Goal: Information Seeking & Learning: Learn about a topic

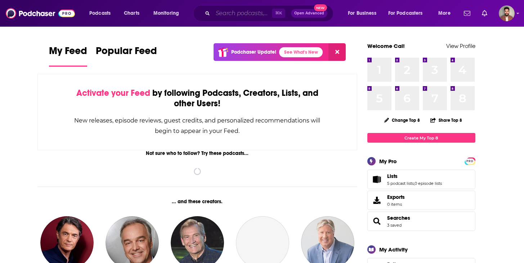
click at [237, 13] on input "Search podcasts, credits, & more..." at bounding box center [242, 14] width 59 height 12
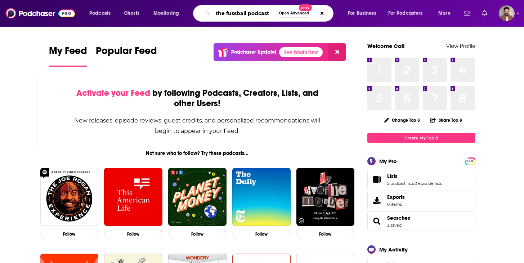
type input "the fussball podcast"
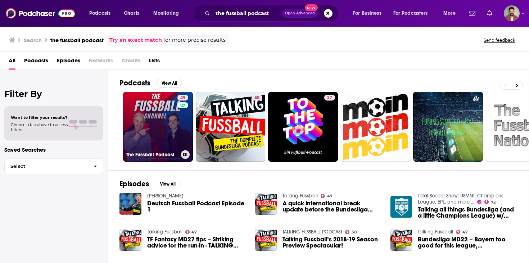
click at [158, 120] on link "49 The Fussball Podcast" at bounding box center [158, 127] width 70 height 70
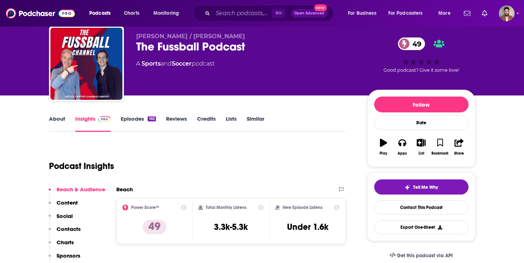
scroll to position [21, 0]
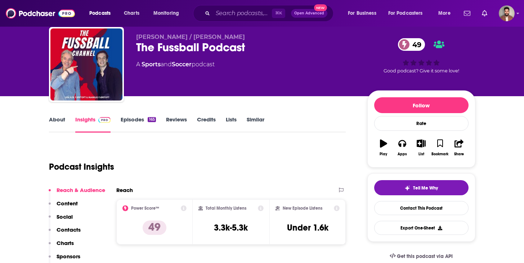
drag, startPoint x: 242, startPoint y: 36, endPoint x: 188, endPoint y: 37, distance: 54.4
click at [188, 37] on p "[PERSON_NAME] / [PERSON_NAME]" at bounding box center [246, 36] width 220 height 7
copy span "[PERSON_NAME]"
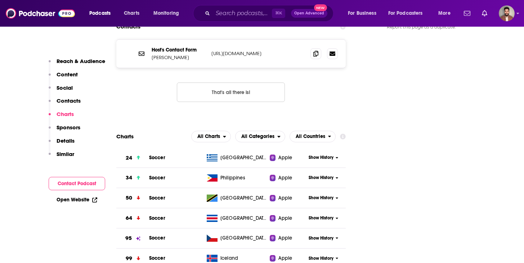
scroll to position [710, 0]
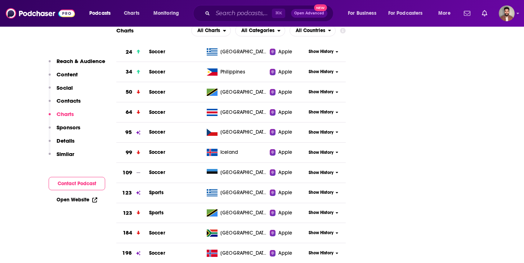
scroll to position [814, 0]
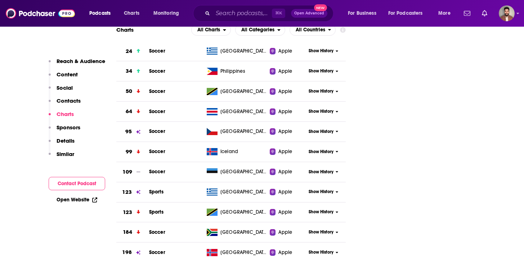
click at [328, 249] on span "Show History" at bounding box center [321, 252] width 25 height 6
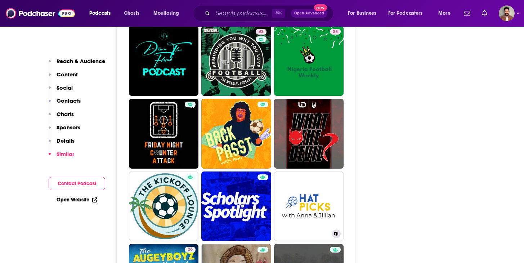
scroll to position [1489, 0]
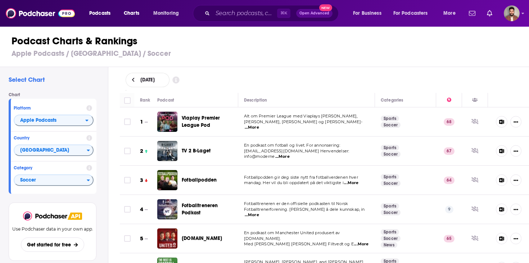
click at [235, 170] on div "Fotballpodden" at bounding box center [213, 180] width 63 height 20
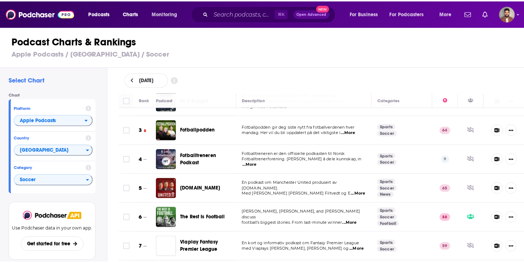
scroll to position [49, 0]
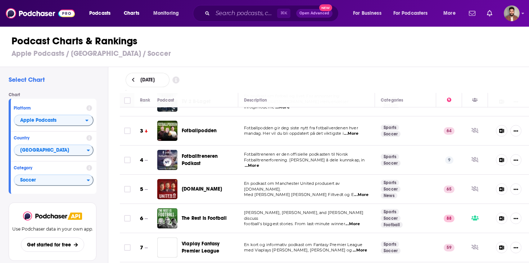
click at [262, 130] on span "Fotballpodden gir deg siste nytt fra fotballverdenen hver" at bounding box center [301, 127] width 114 height 5
click at [263, 127] on span "Fotballpodden gir deg siste nytt fra fotballverdenen hver" at bounding box center [301, 127] width 114 height 5
click at [200, 127] on span "Fotballpodden" at bounding box center [199, 130] width 35 height 7
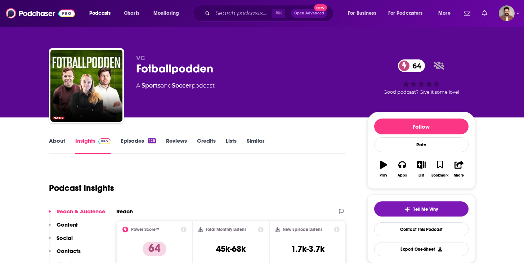
click at [57, 138] on link "About" at bounding box center [57, 145] width 16 height 17
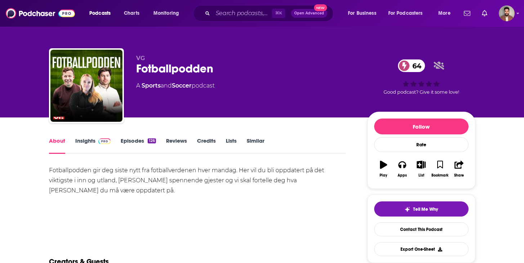
click at [82, 141] on link "Insights" at bounding box center [93, 145] width 36 height 17
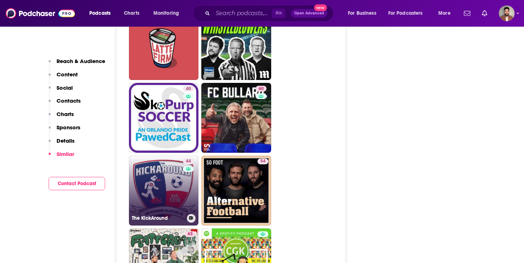
scroll to position [1017, 0]
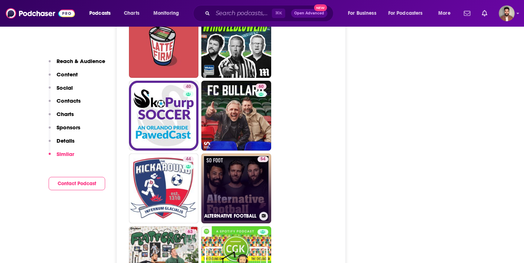
click at [236, 186] on link "54 ALTERNATIVE FOOTBALL" at bounding box center [236, 188] width 70 height 70
type input "https://www.podchaser.com/podcasts/alternative-football-2162553"
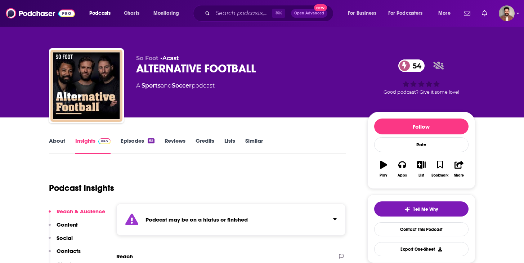
click at [60, 141] on link "About" at bounding box center [57, 145] width 16 height 17
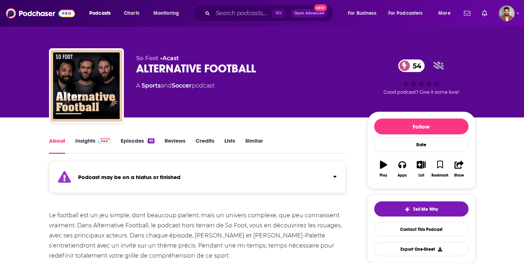
click at [83, 140] on link "Insights" at bounding box center [93, 145] width 36 height 17
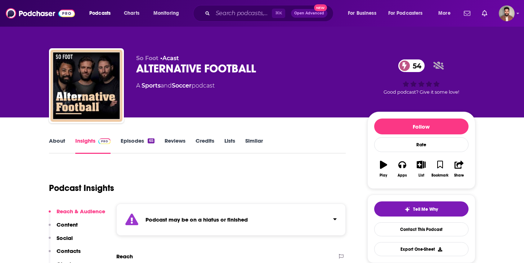
click at [144, 141] on link "Episodes 65" at bounding box center [137, 145] width 33 height 17
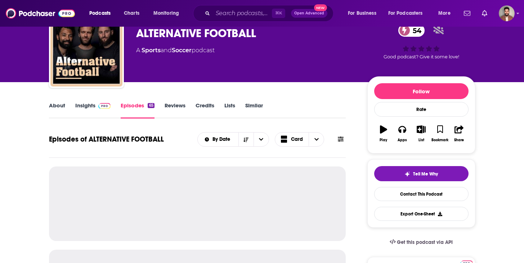
scroll to position [36, 0]
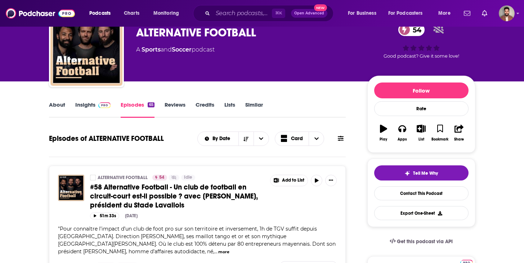
click at [60, 102] on link "About" at bounding box center [57, 109] width 16 height 17
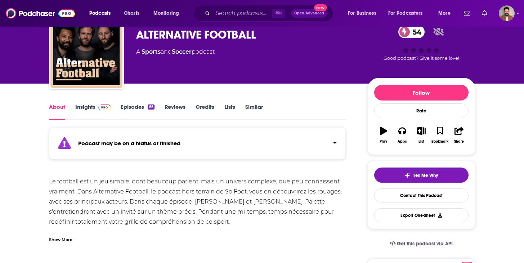
scroll to position [35, 0]
